Goal: Information Seeking & Learning: Learn about a topic

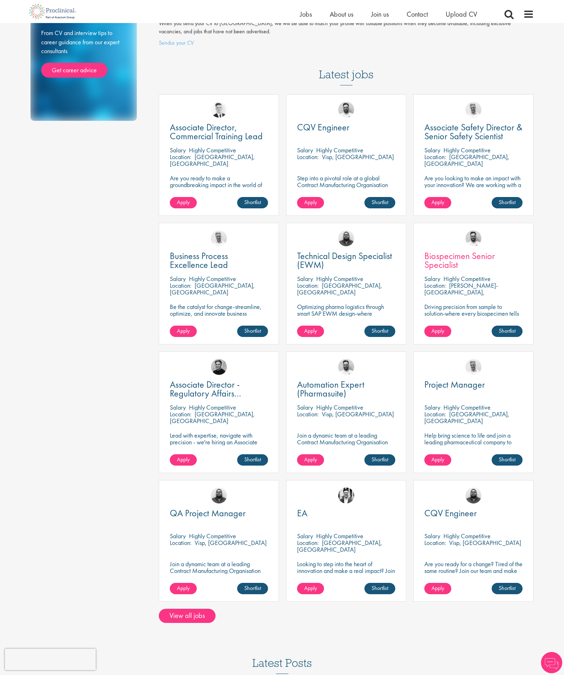
scroll to position [170, 0]
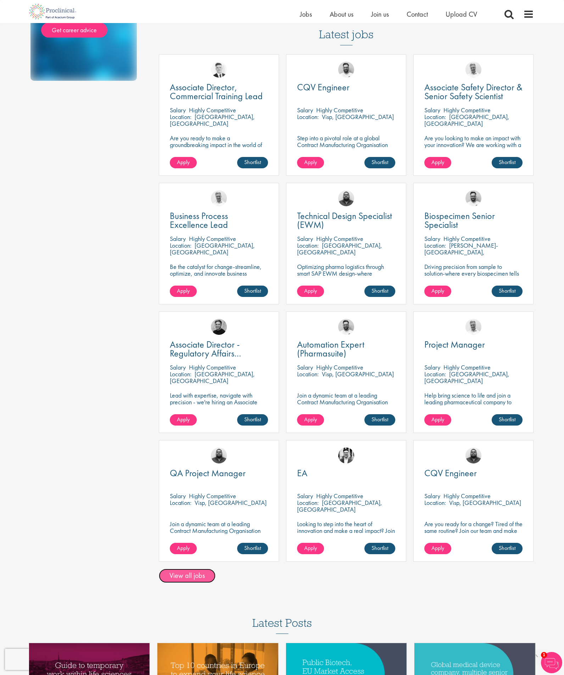
click at [185, 569] on link "View all jobs" at bounding box center [187, 576] width 57 height 14
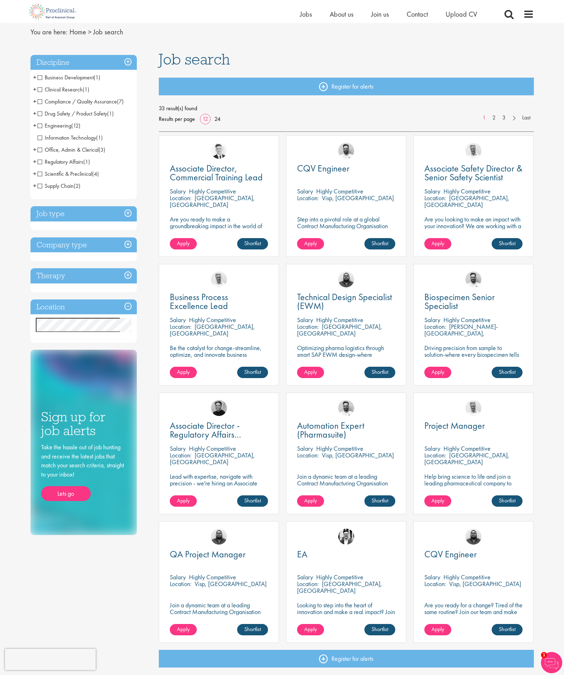
scroll to position [170, 0]
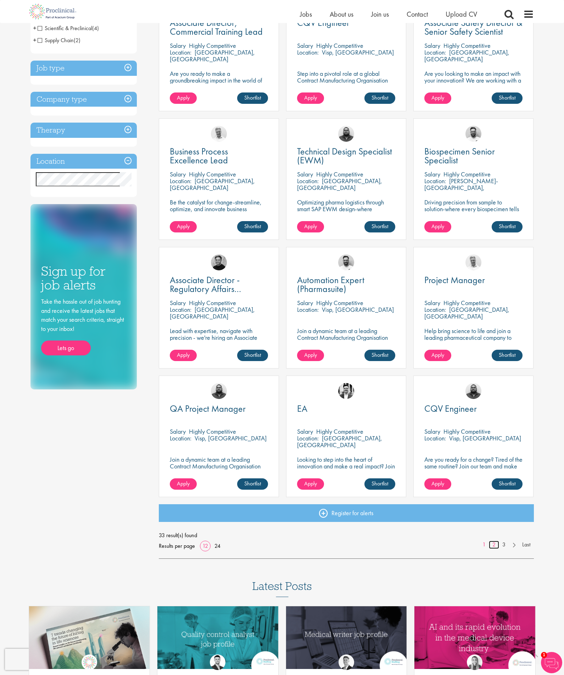
click at [493, 545] on link "2" at bounding box center [494, 545] width 10 height 8
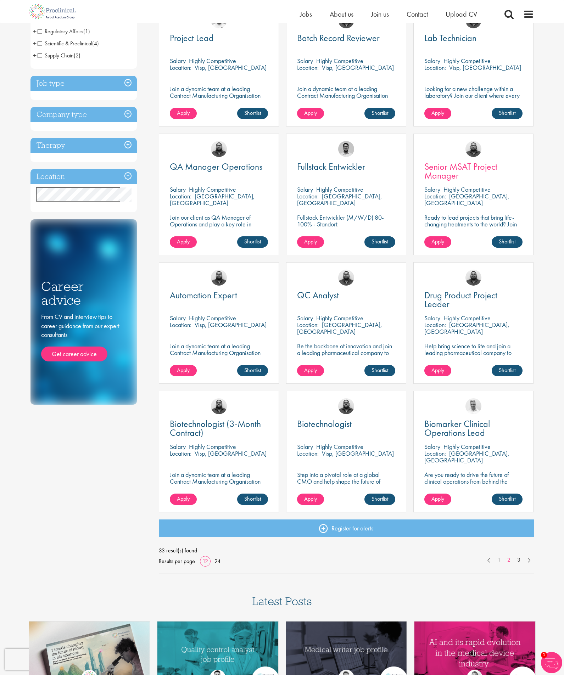
scroll to position [255, 0]
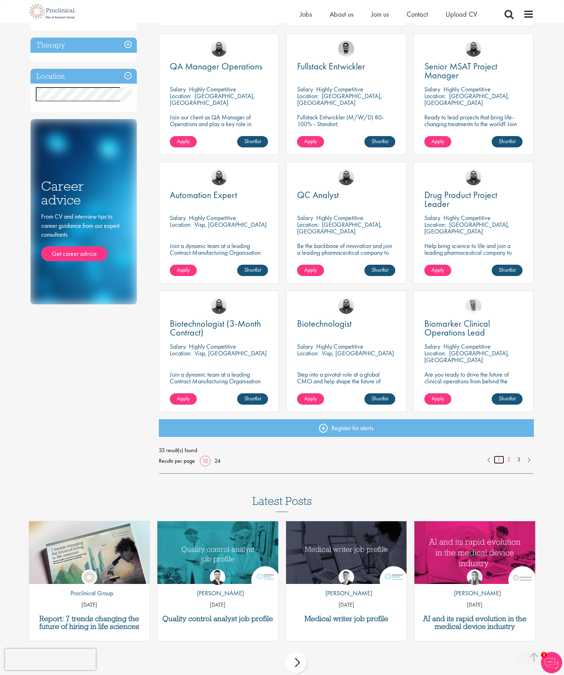
click at [496, 461] on link "1" at bounding box center [499, 460] width 10 height 8
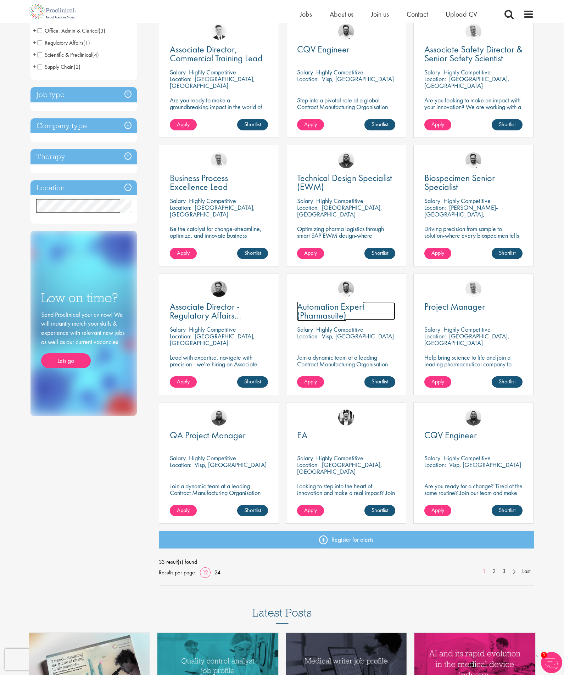
scroll to position [170, 0]
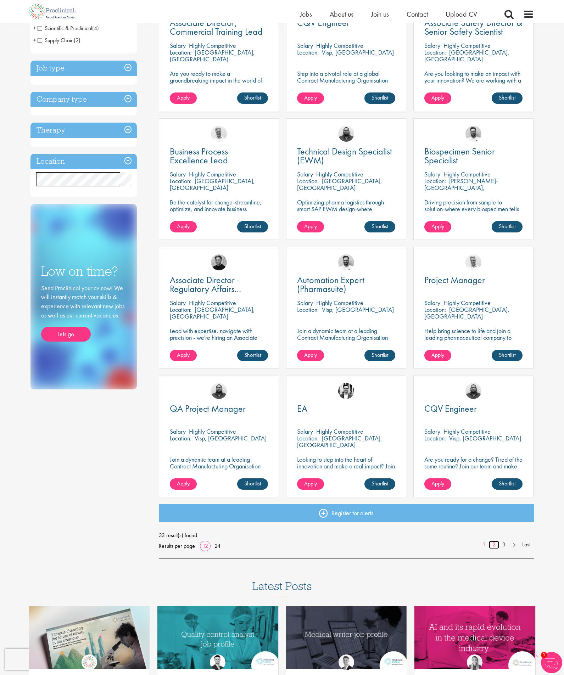
click at [494, 548] on link "2" at bounding box center [494, 545] width 10 height 8
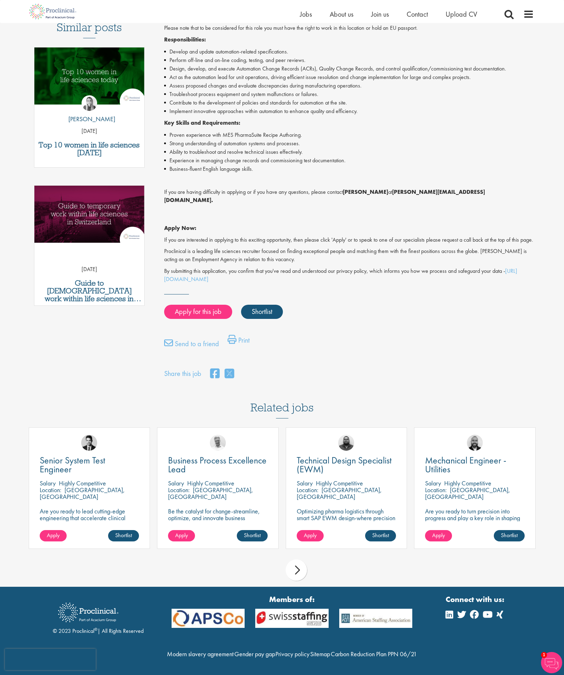
scroll to position [213, 0]
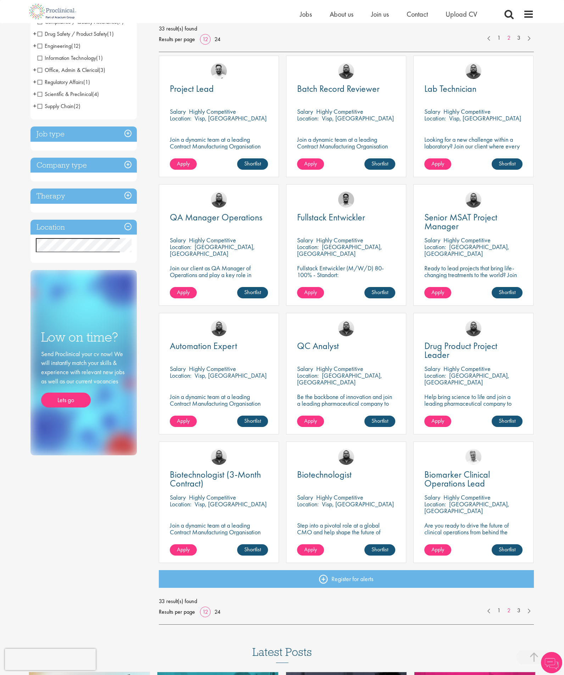
scroll to position [128, 0]
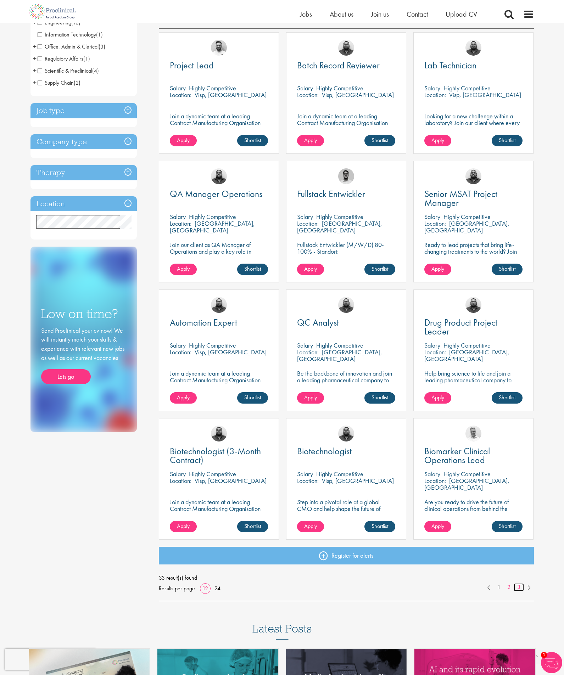
click at [516, 587] on link "3" at bounding box center [519, 587] width 10 height 8
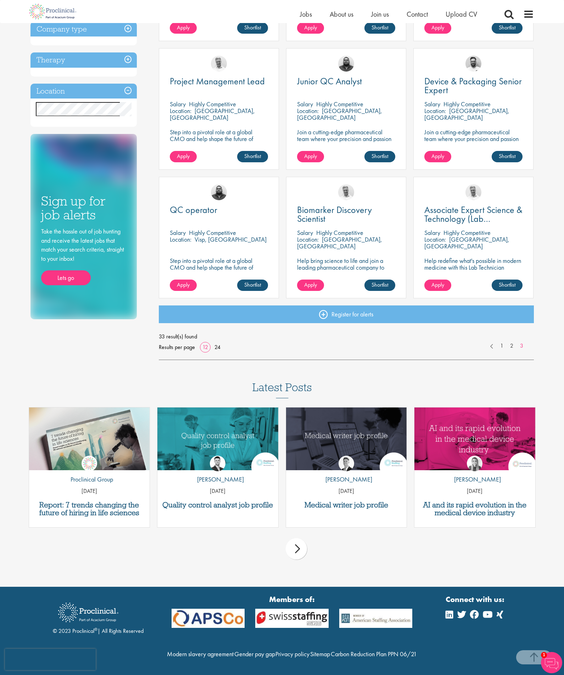
scroll to position [256, 0]
